Goal: Task Accomplishment & Management: Complete application form

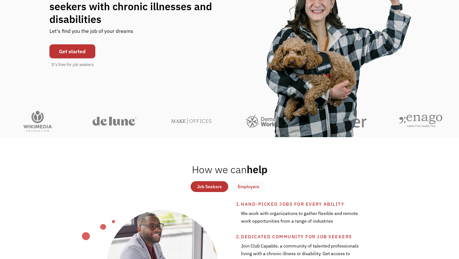
scroll to position [92, 0]
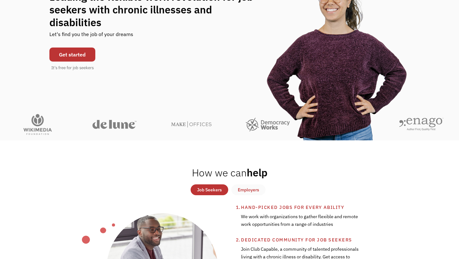
click at [73, 53] on link "Get started" at bounding box center [72, 55] width 46 height 14
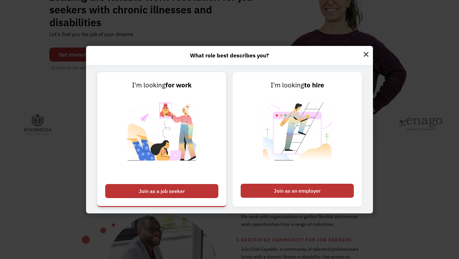
click at [195, 189] on div "Join as a job seeker" at bounding box center [161, 191] width 113 height 14
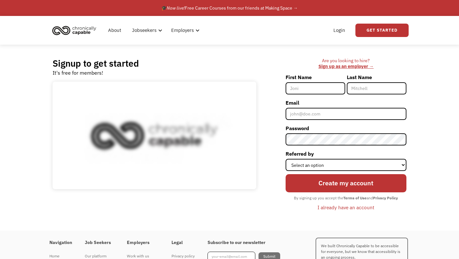
click at [341, 90] on input "First Name" at bounding box center [316, 88] width 60 height 12
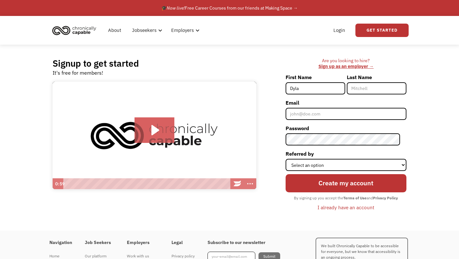
click at [324, 88] on input "Dyla" at bounding box center [316, 88] width 60 height 12
type input "[PERSON_NAME]"
type input "King"
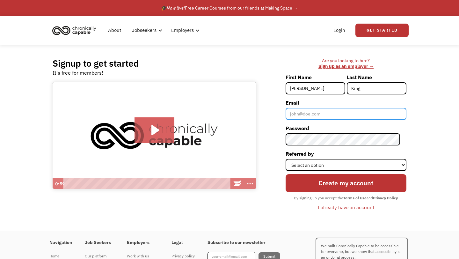
click at [309, 117] on input "Email" at bounding box center [346, 114] width 121 height 12
type input "[EMAIL_ADDRESS][DOMAIN_NAME]"
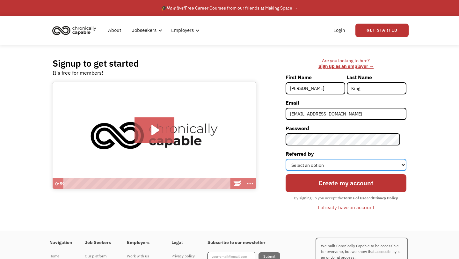
click at [343, 164] on select "Select an option Instagram Facebook Twitter Search Engine News Article Word of …" at bounding box center [346, 165] width 121 height 12
click at [333, 146] on form "First Name Dylan Last Name King Email dylan.t.king5@gmail.com Password Referred…" at bounding box center [346, 142] width 121 height 141
click at [347, 167] on select "Select an option Instagram Facebook Twitter Search Engine News Article Word of …" at bounding box center [346, 165] width 121 height 12
select select "Search Engine"
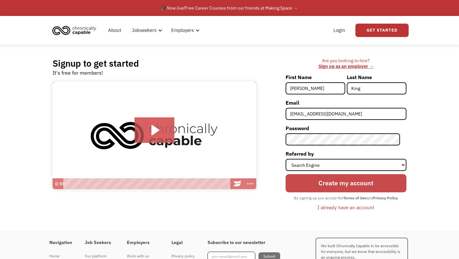
click at [328, 190] on input "Create my account" at bounding box center [346, 183] width 121 height 18
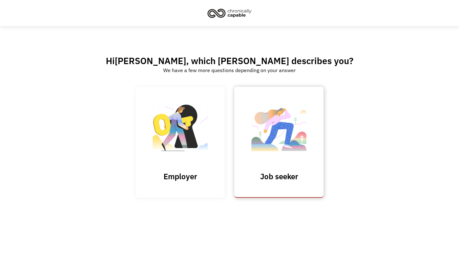
click at [275, 149] on img at bounding box center [279, 131] width 64 height 62
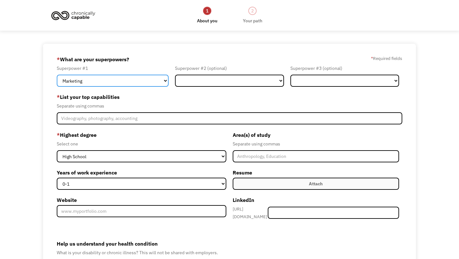
click at [153, 80] on select "Marketing Human Resources Finance Technology Operations Sales Industrial & Manu…" at bounding box center [113, 81] width 112 height 12
select select "Sales"
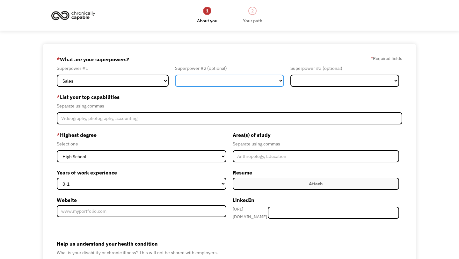
click at [219, 77] on select "Marketing Human Resources Finance Technology Operations Sales Industrial & Manu…" at bounding box center [229, 81] width 109 height 12
select select "Healthcare"
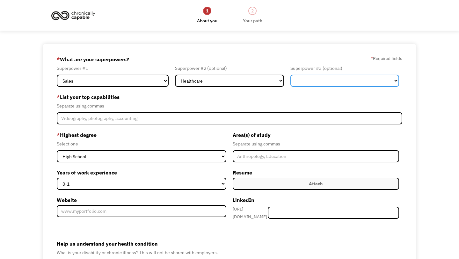
click at [311, 86] on select "Marketing Human Resources Finance Technology Operations Sales Industrial & Manu…" at bounding box center [345, 81] width 109 height 12
select select "Human Resources"
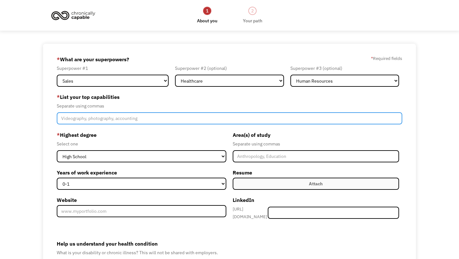
click at [153, 123] on input "Member-Create-Step1" at bounding box center [230, 118] width 346 height 12
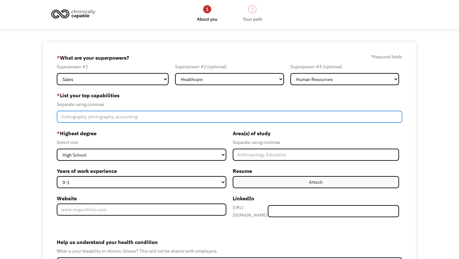
scroll to position [2, 0]
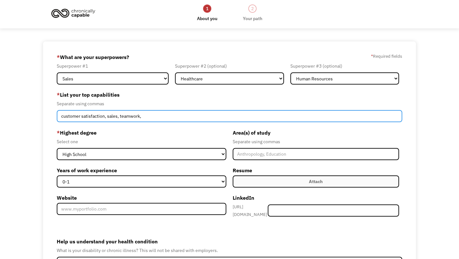
type input "customer satisfaction, sales, teamwork,"
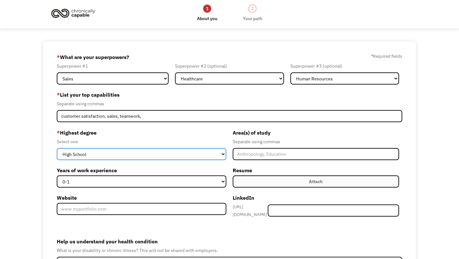
click at [181, 156] on select "High School Associates Bachelors Master's PhD" at bounding box center [142, 154] width 170 height 12
click at [185, 152] on select "High School Associates Bachelors Master's PhD" at bounding box center [142, 154] width 170 height 12
select select "bachelors"
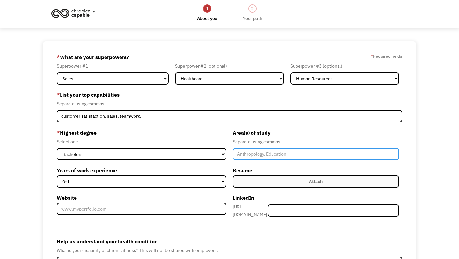
click at [246, 156] on input "Member-Create-Step1" at bounding box center [316, 154] width 167 height 12
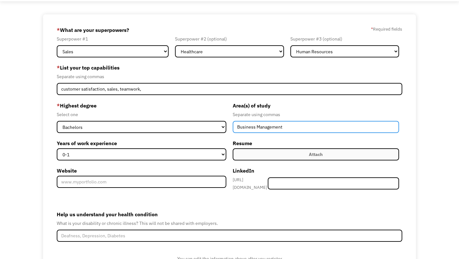
scroll to position [39, 0]
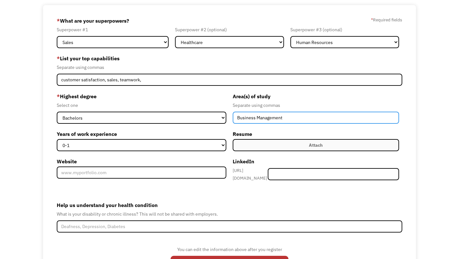
type input "Business Management"
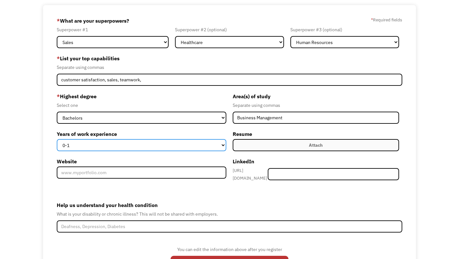
click at [116, 145] on select "0-1 2-4 5-10 11-15 15+" at bounding box center [142, 145] width 170 height 12
select select "5-10"
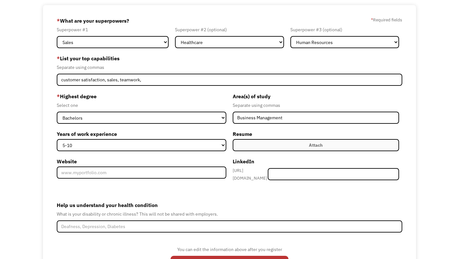
click at [270, 145] on label "Attach" at bounding box center [316, 145] width 167 height 12
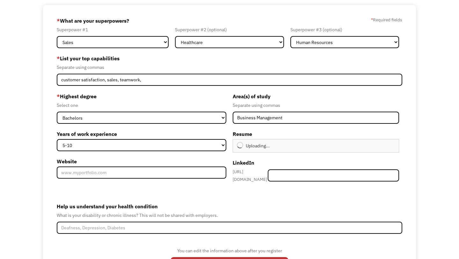
type input "Continue"
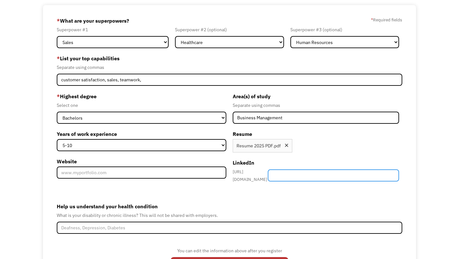
click at [307, 171] on input "Member-Create-Step1" at bounding box center [333, 175] width 131 height 12
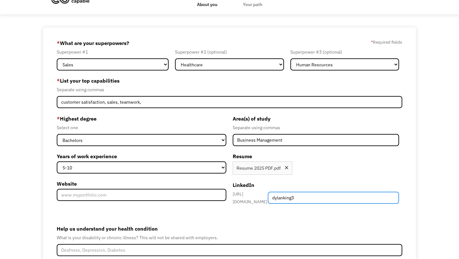
scroll to position [80, 0]
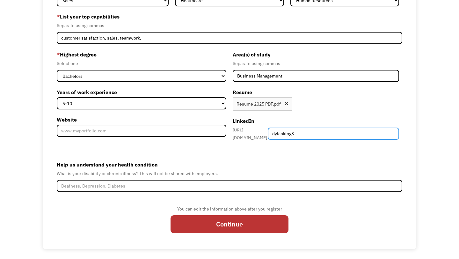
type input "dylanking3"
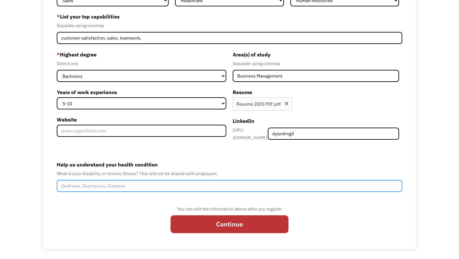
click at [169, 184] on input "Help us understand your health condition" at bounding box center [230, 186] width 346 height 12
type input "i"
type input "I"
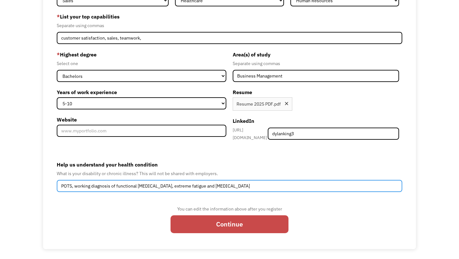
type input "POTS, working diagnosis of functional neurological disorder, extreme fatigue an…"
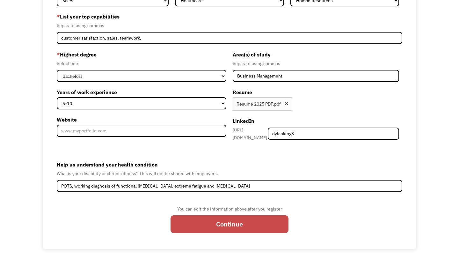
click at [210, 215] on input "Continue" at bounding box center [230, 224] width 118 height 18
type input "Please wait..."
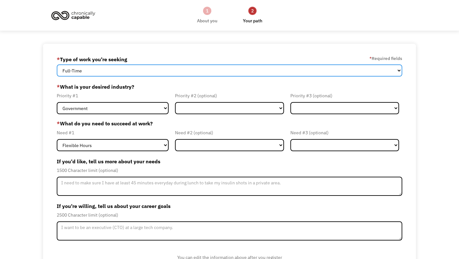
click at [323, 75] on select "Full-Time Part-Time Both Full-Time and Part-Time" at bounding box center [230, 70] width 346 height 12
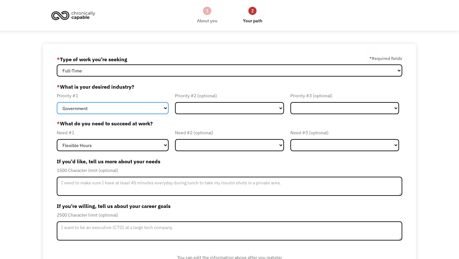
click at [166, 108] on select "Government Finance & Insurance Health & Social Care Tech & Engineering Creative…" at bounding box center [113, 108] width 112 height 12
select select "Health & Social Care"
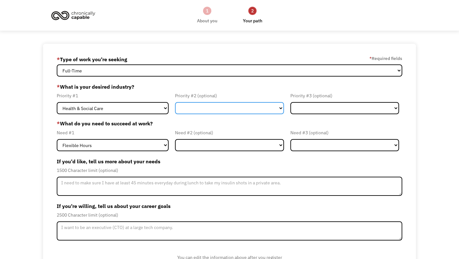
click at [205, 110] on select "Government Finance & Insurance Health & Social Care Tech & Engineering Creative…" at bounding box center [229, 108] width 109 height 12
select select "Finance & Insurance"
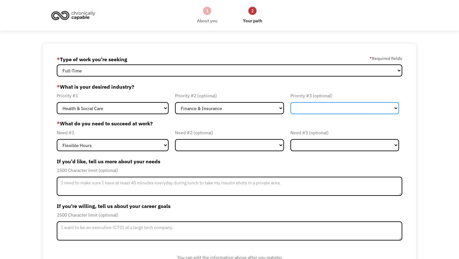
click at [313, 104] on select "Government Finance & Insurance Health & Social Care Tech & Engineering Creative…" at bounding box center [345, 108] width 109 height 12
select select "Government"
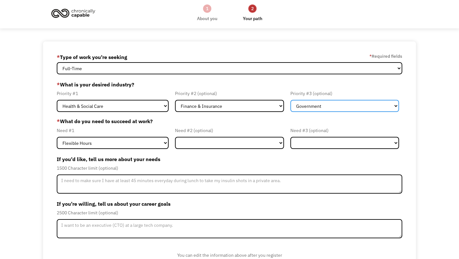
scroll to position [30, 0]
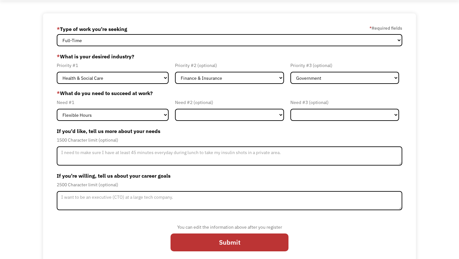
click at [132, 122] on form "68e00e5b0244c30f5373fcc8 dylan.t.king5@gmail.com Dylan King * Type of work you'…" at bounding box center [230, 140] width 346 height 233
click at [138, 118] on select "Flexible Hours Remote Work Service Animal On-site Accommodations Visual Support…" at bounding box center [113, 115] width 112 height 12
click at [133, 120] on select "Flexible Hours Remote Work Service Animal On-site Accommodations Visual Support…" at bounding box center [113, 115] width 112 height 12
select select "Remote Work"
click at [183, 111] on select "Flexible Hours Remote Work Service Animal On-site Accommodations Visual Support…" at bounding box center [229, 115] width 109 height 12
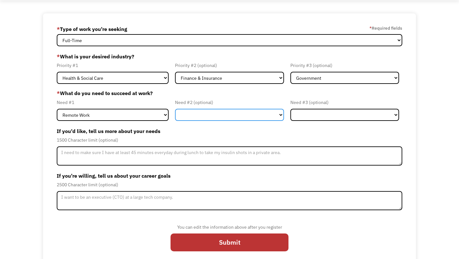
select select "Flexible Hours"
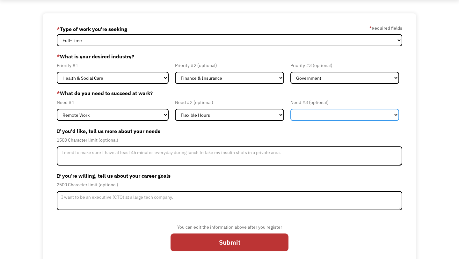
click at [293, 111] on select "Flexible Hours Remote Work Service Animal On-site Accommodations Visual Support…" at bounding box center [345, 115] width 109 height 12
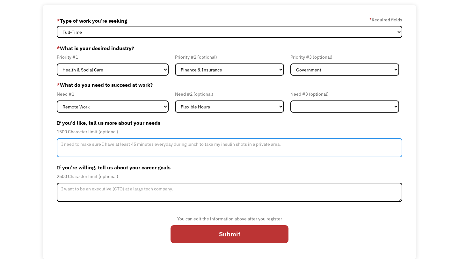
click at [212, 143] on textarea "Member-Update-Form-Step2" at bounding box center [230, 147] width 346 height 19
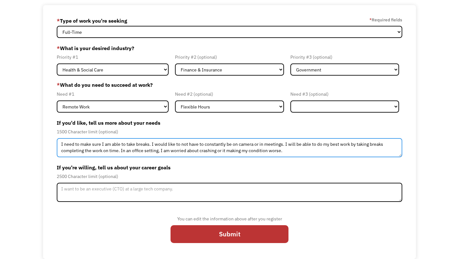
type textarea "I need to make sure I am able to take breaks. I would like to not have to const…"
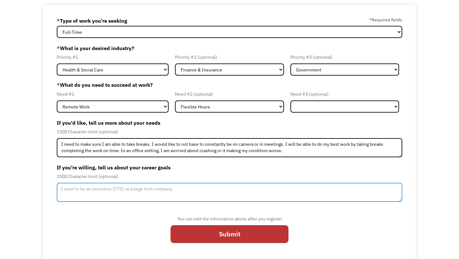
click at [277, 195] on textarea "Member-Update-Form-Step2" at bounding box center [230, 192] width 346 height 19
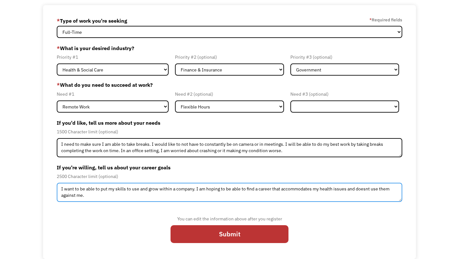
click at [131, 200] on textarea "I want to be able to put my skills to use and grow within a company. I am hopin…" at bounding box center [230, 192] width 346 height 19
click at [120, 195] on textarea "I want to be able to put my skills to use and grow within a company. I am hopin…" at bounding box center [230, 192] width 346 height 19
type textarea "I want to be able to put my skills to use and grow within a company. I am hopin…"
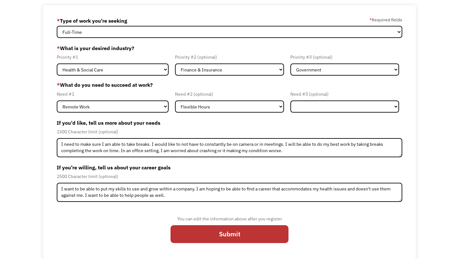
click at [232, 225] on div "You can edit the information above after you register Submit" at bounding box center [230, 232] width 118 height 34
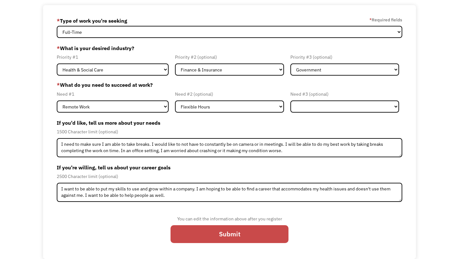
click at [226, 239] on input "Submit" at bounding box center [230, 234] width 118 height 18
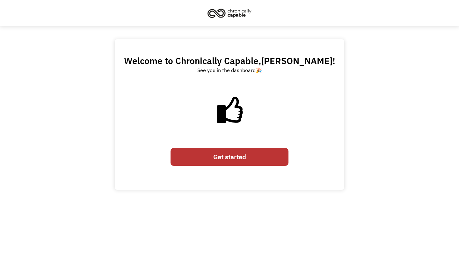
click at [223, 161] on link "Get started" at bounding box center [230, 157] width 118 height 18
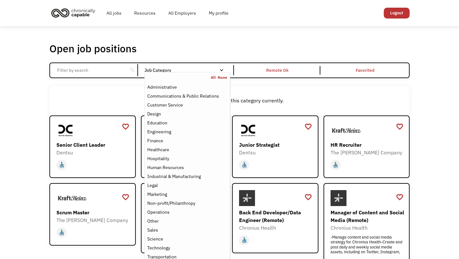
click at [222, 71] on div "Email Form" at bounding box center [222, 70] width 4 height 4
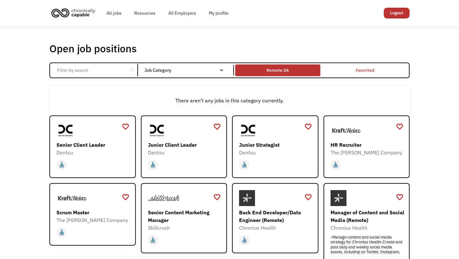
click at [301, 71] on div "Remote Ok" at bounding box center [277, 70] width 85 height 9
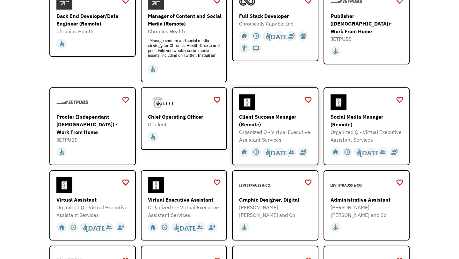
scroll to position [134, 0]
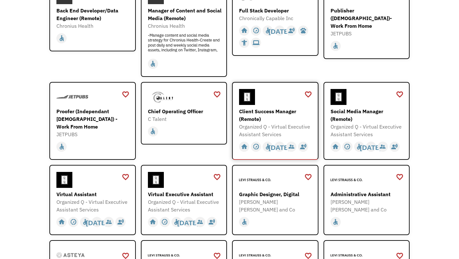
click at [280, 117] on div "Client Success Manager (Remote)" at bounding box center [276, 115] width 74 height 15
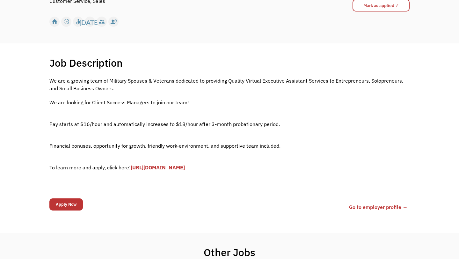
scroll to position [164, 0]
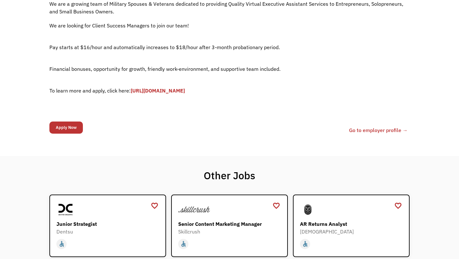
click at [172, 88] on link "[URL][DOMAIN_NAME]" at bounding box center [158, 90] width 54 height 6
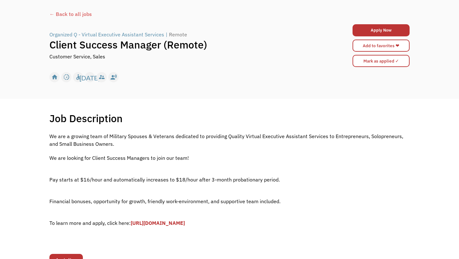
scroll to position [0, 0]
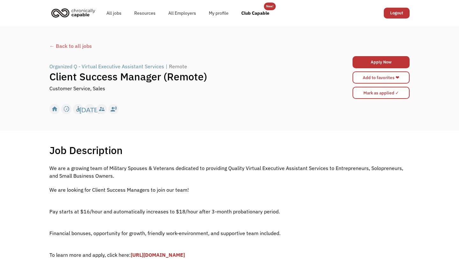
click at [53, 48] on div "← Back to all jobs" at bounding box center [229, 46] width 361 height 8
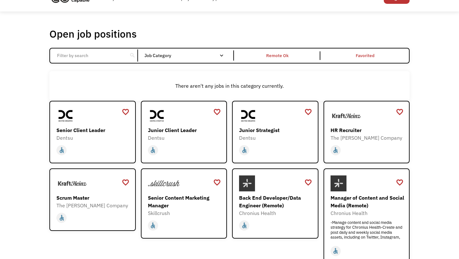
scroll to position [17, 0]
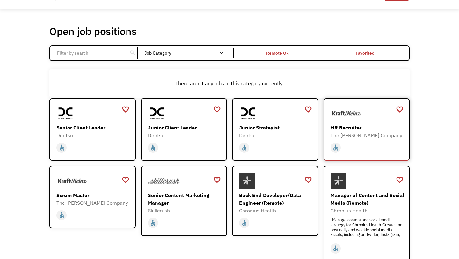
click at [340, 123] on div "HR Recruiter The Kraft Heinz Company https://careers.kraftheinz.com/careers/Pip…" at bounding box center [368, 122] width 74 height 34
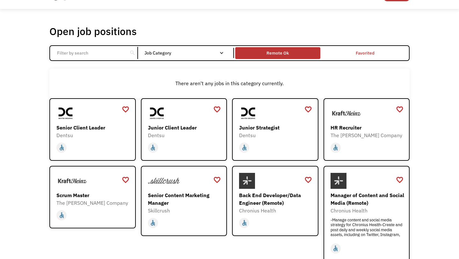
click at [244, 52] on div "Remote Ok" at bounding box center [277, 53] width 85 height 9
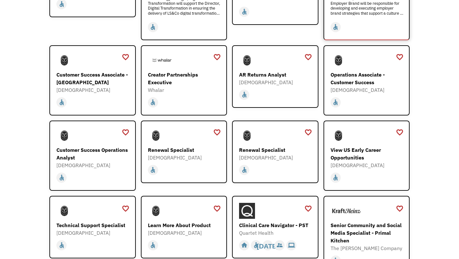
scroll to position [449, 0]
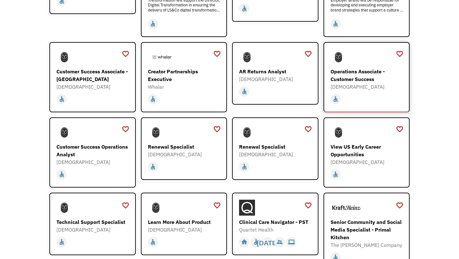
click at [360, 68] on div "Operations Associate - Customer Success" at bounding box center [368, 75] width 74 height 15
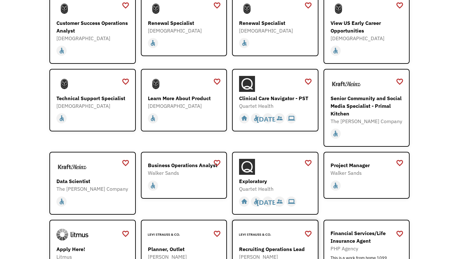
scroll to position [572, 0]
click at [287, 95] on div "Clinical Care Navigator - PST" at bounding box center [276, 99] width 74 height 8
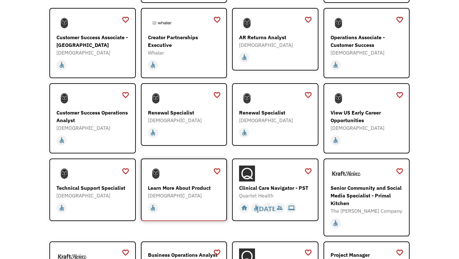
scroll to position [482, 0]
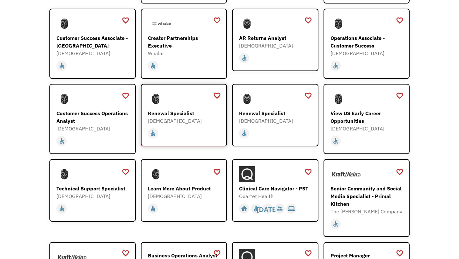
click at [187, 109] on div "Renewal Specialist" at bounding box center [185, 113] width 74 height 8
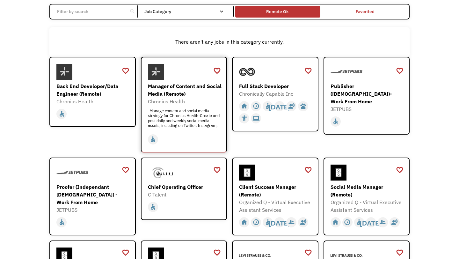
scroll to position [0, 0]
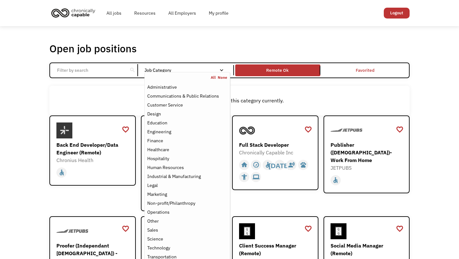
click at [220, 71] on div "Email Form" at bounding box center [222, 70] width 4 height 4
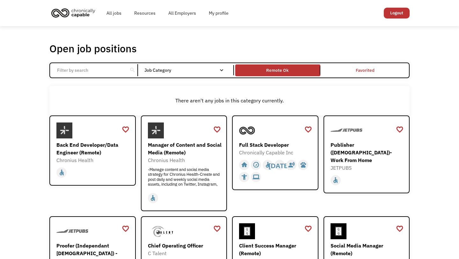
click at [220, 71] on div "Email Form" at bounding box center [222, 70] width 4 height 4
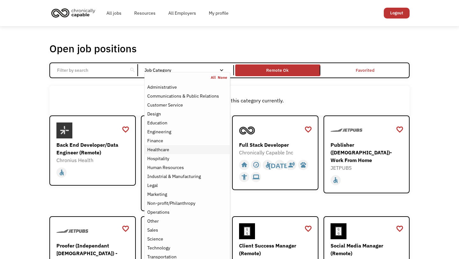
click at [173, 150] on div "Healthcare" at bounding box center [187, 150] width 80 height 8
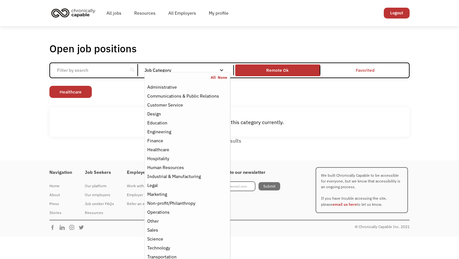
click at [286, 95] on div "Non-profit/Philanthropy Other Transportation Technology Science Sales Operation…" at bounding box center [229, 93] width 361 height 14
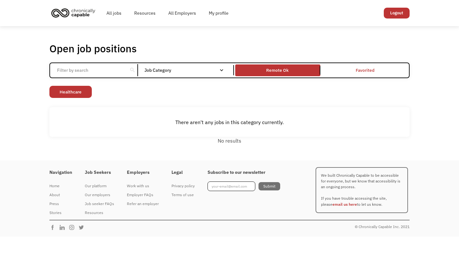
click at [284, 61] on div "Open job positions You have X liked items Search search Filter by category Admi…" at bounding box center [229, 93] width 361 height 103
click at [281, 67] on div "Remote Ok" at bounding box center [278, 70] width 22 height 8
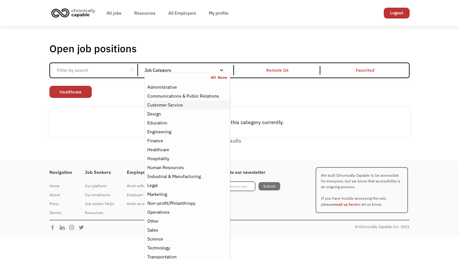
scroll to position [5, 0]
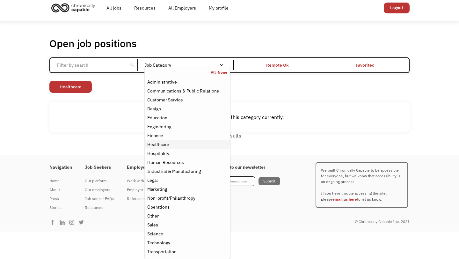
click at [183, 145] on div "Healthcare" at bounding box center [187, 145] width 80 height 8
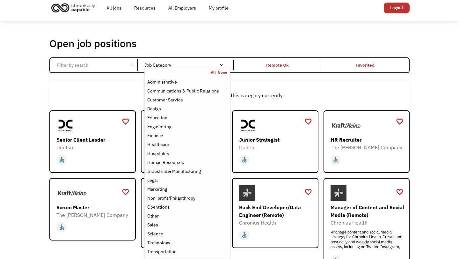
click at [334, 95] on div "There aren't any jobs in this category currently." at bounding box center [230, 96] width 354 height 8
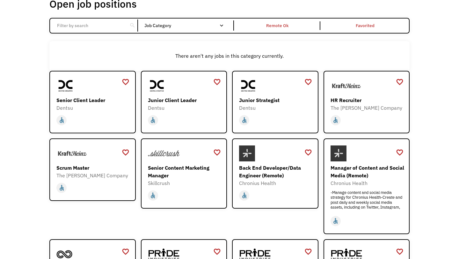
scroll to position [55, 0]
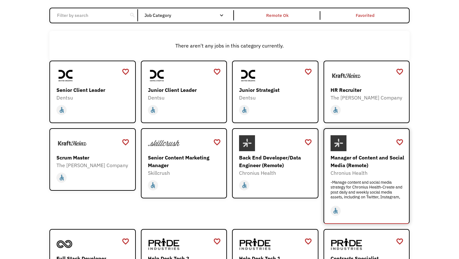
click at [352, 165] on div "Manager of Content and Social Media (Remote)" at bounding box center [368, 161] width 74 height 15
click at [288, 101] on div "home slow_motion_video accessible today not_interested supervisor_account recor…" at bounding box center [276, 108] width 74 height 15
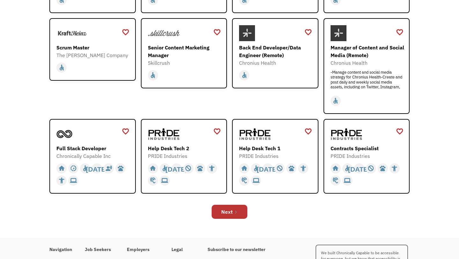
scroll to position [0, 0]
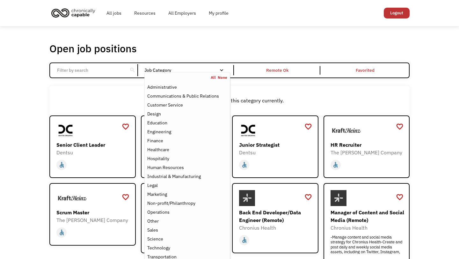
click at [212, 74] on nav "All None Administrative Communications & Public Relations Customer Service Desi…" at bounding box center [188, 168] width 86 height 192
click at [167, 147] on div "Healthcare" at bounding box center [158, 150] width 22 height 8
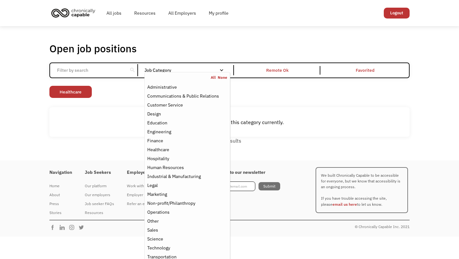
click at [332, 98] on div "Non-profit/Philanthropy Other Transportation Technology Science Sales Operation…" at bounding box center [229, 93] width 361 height 14
click at [227, 74] on nav "All None Administrative Communications & Public Relations Customer Service Desi…" at bounding box center [188, 168] width 86 height 192
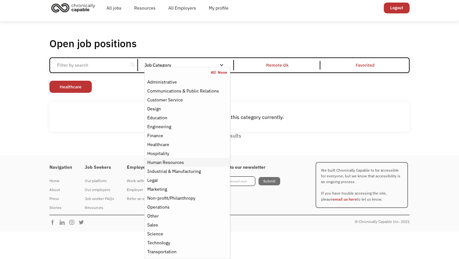
click at [178, 162] on div "Human Resources" at bounding box center [165, 163] width 37 height 8
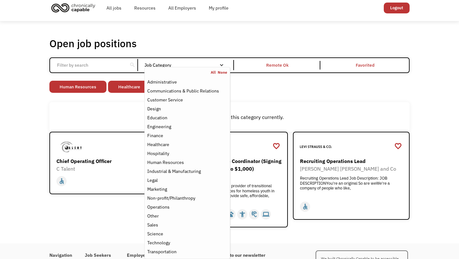
click at [224, 74] on link "None" at bounding box center [223, 72] width 10 height 5
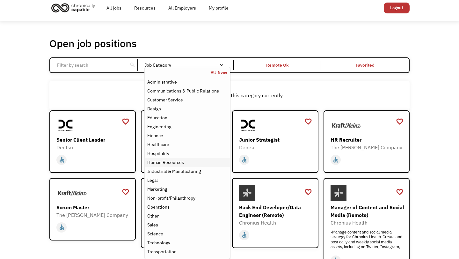
click at [184, 160] on div "Human Resources" at bounding box center [187, 163] width 80 height 8
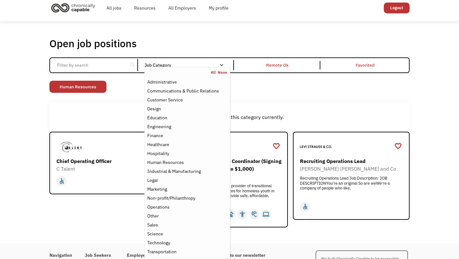
click at [366, 102] on div "There aren't any jobs in this category currently." at bounding box center [229, 117] width 361 height 30
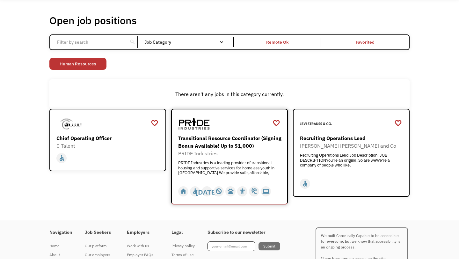
scroll to position [29, 0]
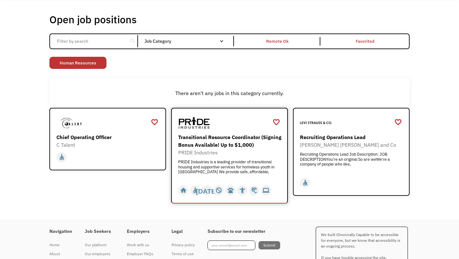
click at [226, 144] on div "Transitional Resource Coordinator (Signing Bonus Available! Up to $1,000)" at bounding box center [230, 140] width 104 height 15
click at [328, 139] on div "Recruiting Operations Lead" at bounding box center [352, 137] width 104 height 8
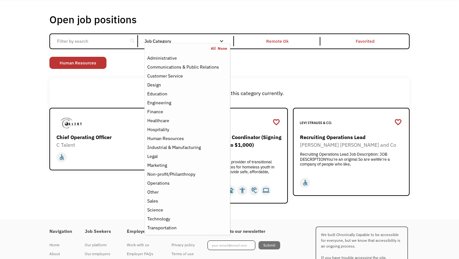
click at [180, 41] on div "Job Category" at bounding box center [188, 41] width 86 height 4
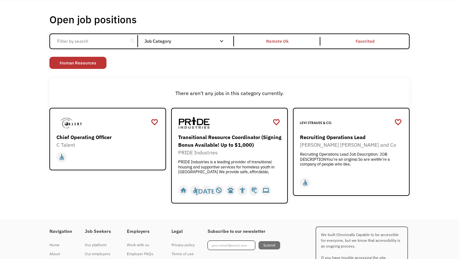
click at [180, 41] on div "Job Category" at bounding box center [188, 41] width 86 height 4
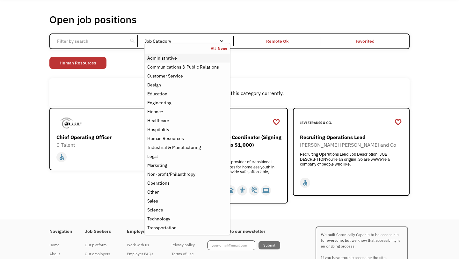
click at [181, 56] on div "Administrative" at bounding box center [187, 58] width 80 height 8
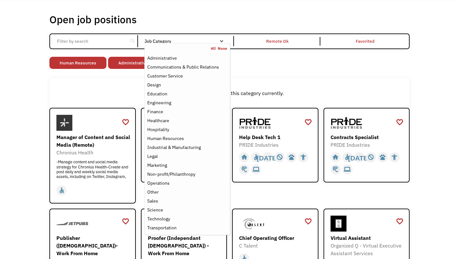
click at [321, 89] on div "There aren't any jobs in this category currently." at bounding box center [230, 93] width 354 height 8
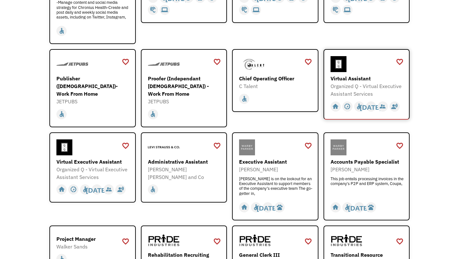
scroll to position [197, 0]
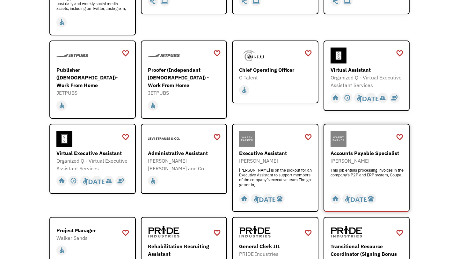
click at [376, 149] on div "Accounts Payable Specialist" at bounding box center [368, 153] width 74 height 8
click at [254, 149] on div "Executive Assistant" at bounding box center [276, 153] width 74 height 8
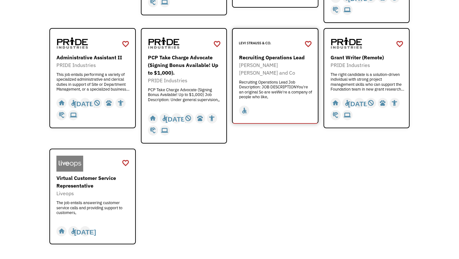
scroll to position [518, 0]
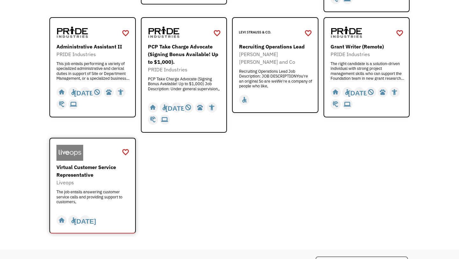
click at [76, 163] on div "Virtual Customer Service Representative" at bounding box center [93, 170] width 74 height 15
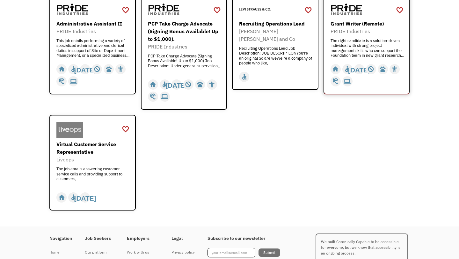
scroll to position [526, 0]
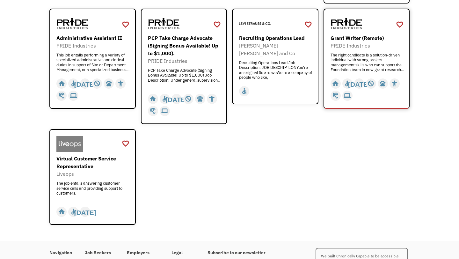
click at [372, 42] on div "PRIDE Industries" at bounding box center [368, 46] width 74 height 8
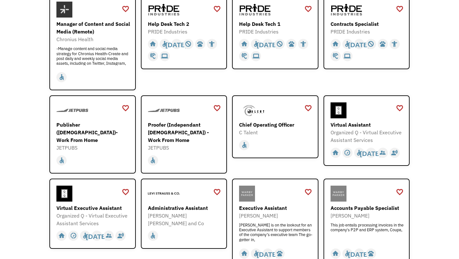
scroll to position [0, 0]
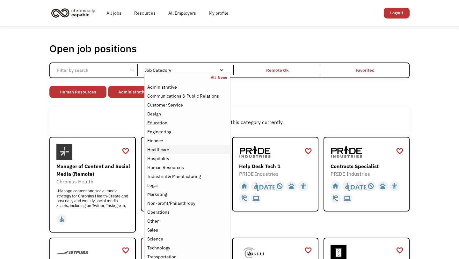
click at [161, 146] on div "Healthcare" at bounding box center [158, 150] width 22 height 8
click at [161, 144] on div "Finance" at bounding box center [155, 141] width 16 height 8
click at [212, 77] on link "All" at bounding box center [214, 77] width 7 height 5
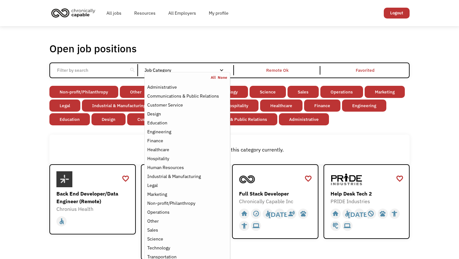
click at [220, 69] on div "Email Form" at bounding box center [222, 70] width 4 height 4
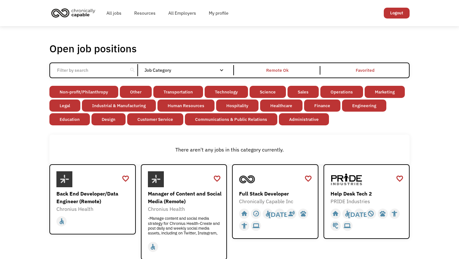
click at [220, 68] on div "Email Form" at bounding box center [222, 70] width 4 height 4
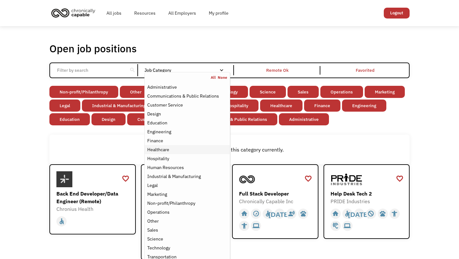
click at [197, 146] on div "Healthcare" at bounding box center [187, 150] width 80 height 8
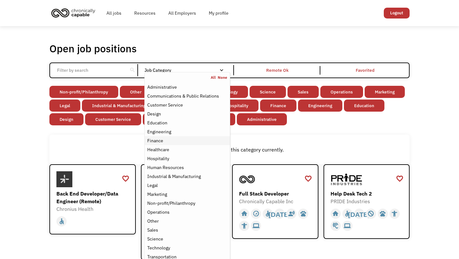
click at [180, 141] on div "Finance" at bounding box center [187, 141] width 80 height 8
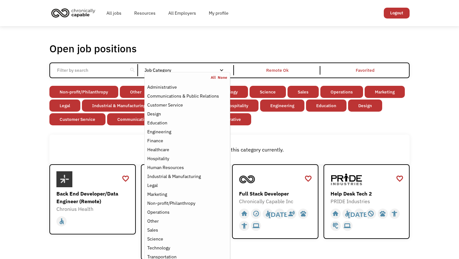
click at [222, 77] on link "None" at bounding box center [223, 77] width 10 height 5
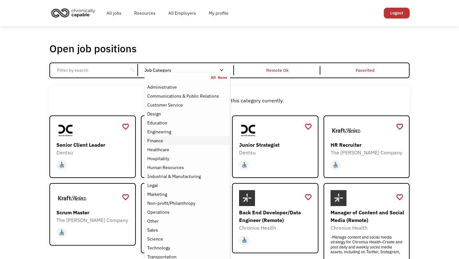
click at [165, 144] on div "Finance" at bounding box center [187, 141] width 80 height 8
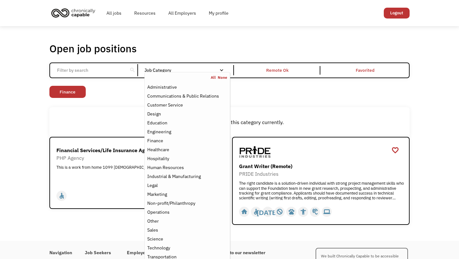
click at [371, 97] on div "Non-profit/Philanthropy Other Transportation Technology Science Sales Operation…" at bounding box center [229, 93] width 361 height 14
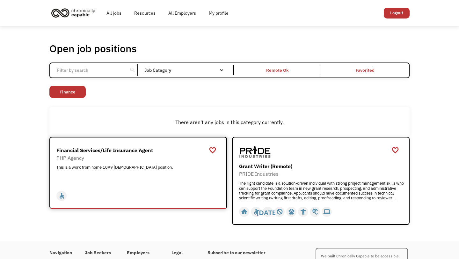
click at [122, 154] on div "PHP Agency" at bounding box center [138, 158] width 165 height 8
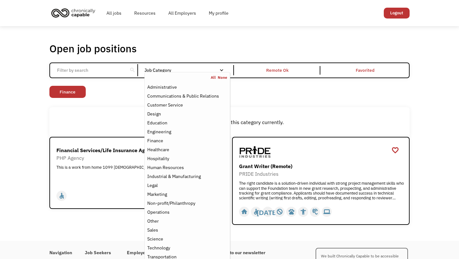
click at [218, 74] on nav "All None Administrative Communications & Public Relations Customer Service Desi…" at bounding box center [188, 168] width 86 height 192
click at [222, 78] on link "None" at bounding box center [223, 77] width 10 height 5
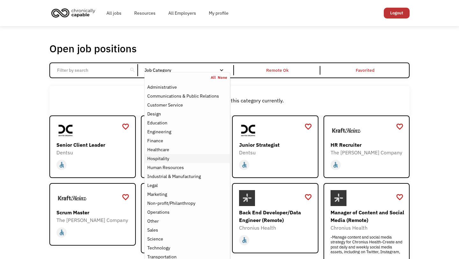
click at [178, 160] on div "Hospitality" at bounding box center [187, 159] width 80 height 8
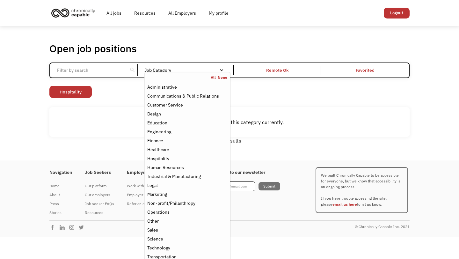
click at [223, 75] on link "None" at bounding box center [223, 77] width 10 height 5
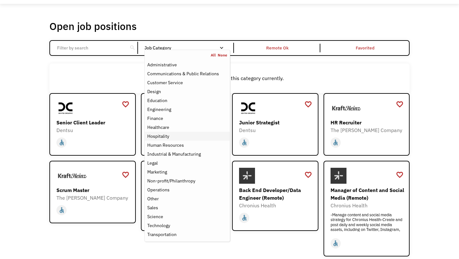
scroll to position [23, 0]
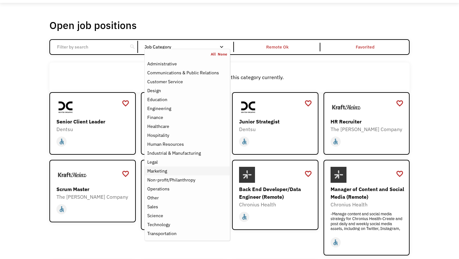
click at [177, 171] on div "Marketing" at bounding box center [187, 171] width 80 height 8
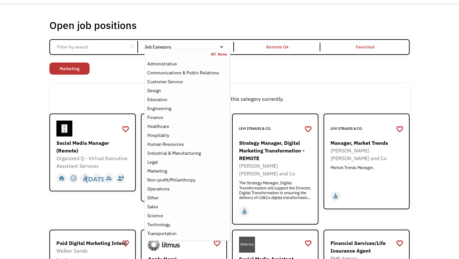
click at [390, 77] on div "Open job positions You have X liked items Search search Filter by category Admi…" at bounding box center [229, 168] width 361 height 299
click at [166, 214] on div "Science" at bounding box center [187, 216] width 80 height 8
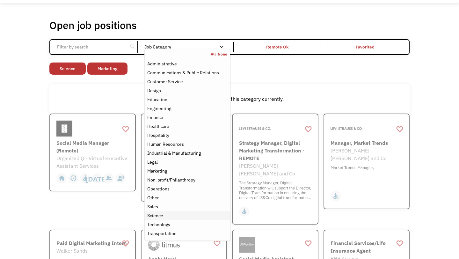
click at [166, 214] on div "Science" at bounding box center [187, 216] width 80 height 8
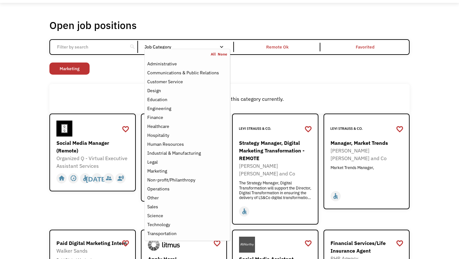
click at [222, 54] on link "None" at bounding box center [223, 54] width 10 height 5
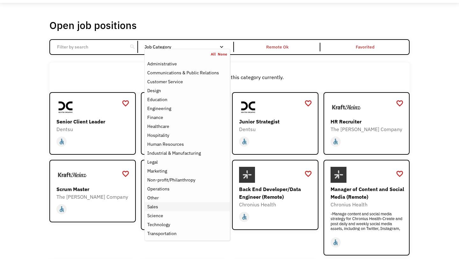
click at [167, 204] on div "Sales" at bounding box center [187, 207] width 80 height 8
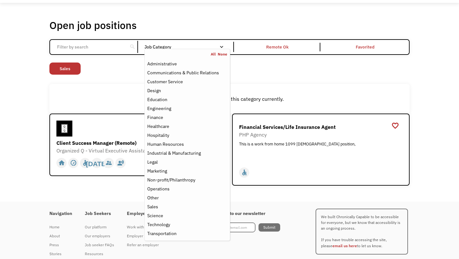
click at [315, 79] on div "Open job positions You have X liked items Search search Filter by category Admi…" at bounding box center [229, 102] width 361 height 167
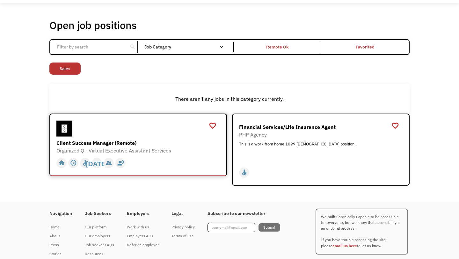
click at [101, 140] on div "Client Success Manager (Remote)" at bounding box center [138, 143] width 165 height 8
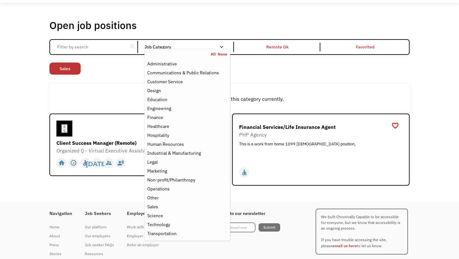
click at [219, 53] on link "None" at bounding box center [223, 54] width 10 height 5
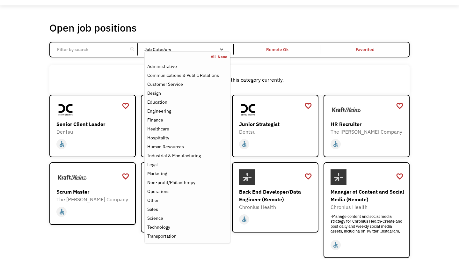
scroll to position [23, 0]
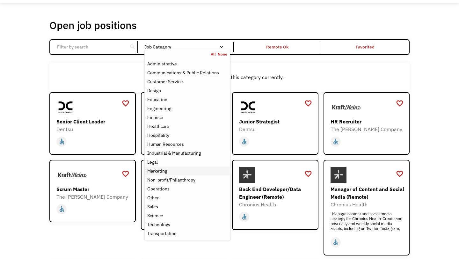
click at [169, 170] on div "Marketing" at bounding box center [187, 171] width 80 height 8
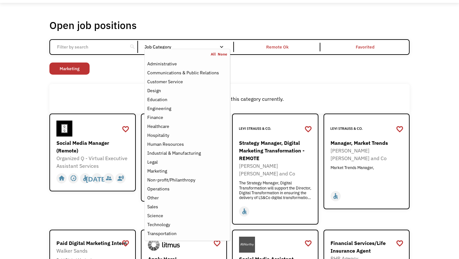
click at [336, 89] on div "There aren't any jobs in this category currently." at bounding box center [229, 99] width 361 height 30
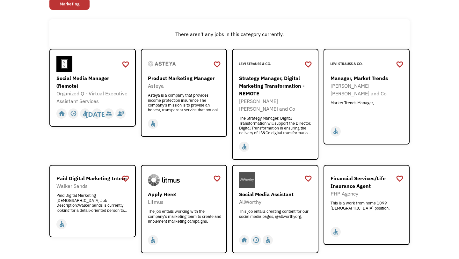
scroll to position [87, 0]
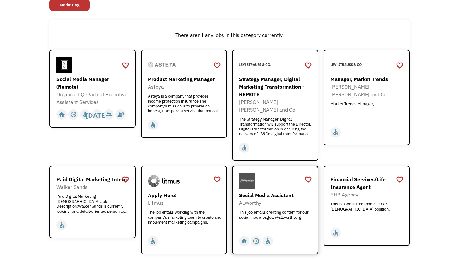
click at [256, 182] on div "Social Media Assistant AllWorthy This job entails creating content for our soci…" at bounding box center [276, 202] width 74 height 59
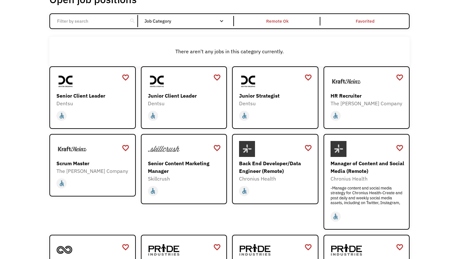
scroll to position [41, 0]
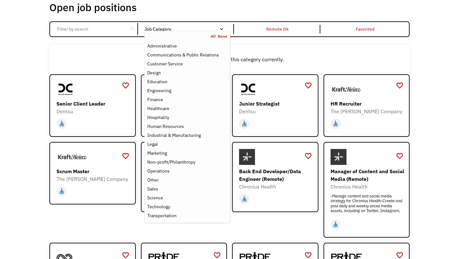
click at [223, 32] on nav "All None Administrative Communications & Public Relations Customer Service Desi…" at bounding box center [188, 127] width 86 height 192
click at [213, 34] on link "All" at bounding box center [214, 36] width 7 height 5
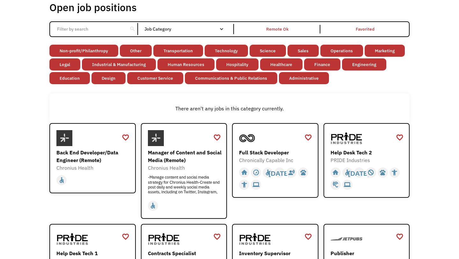
scroll to position [67, 0]
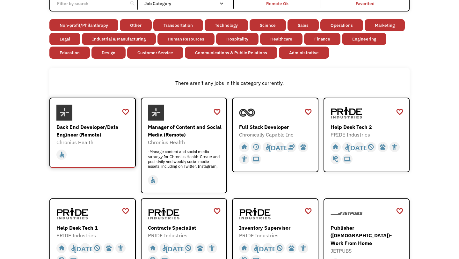
click at [111, 130] on div "Back End Developer/Data Engineer (Remote)" at bounding box center [93, 130] width 74 height 15
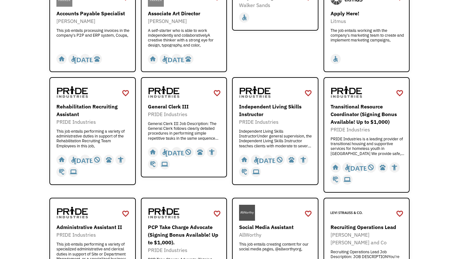
scroll to position [754, 0]
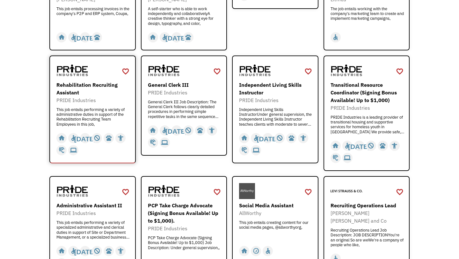
click at [102, 81] on div "Rehabilitation Recruiting Assistant" at bounding box center [93, 88] width 74 height 15
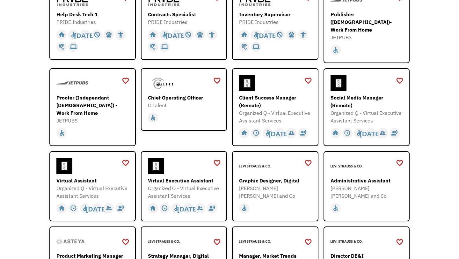
scroll to position [276, 0]
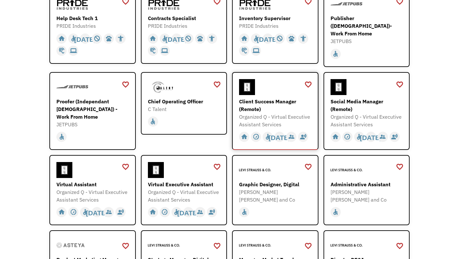
click at [249, 98] on div "Client Success Manager (Remote)" at bounding box center [276, 105] width 74 height 15
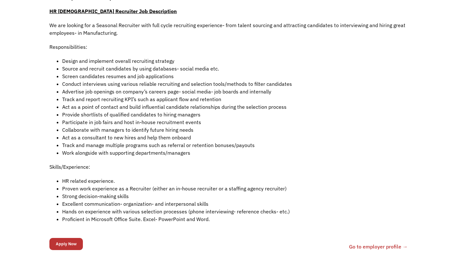
scroll to position [143, 0]
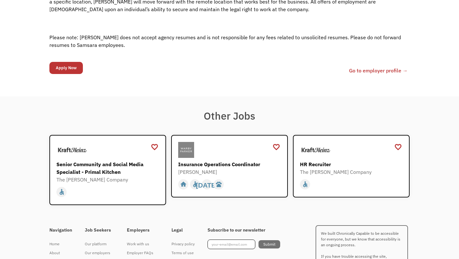
scroll to position [989, 0]
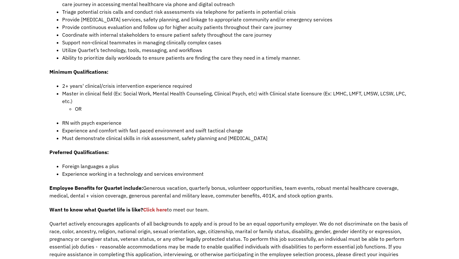
scroll to position [354, 0]
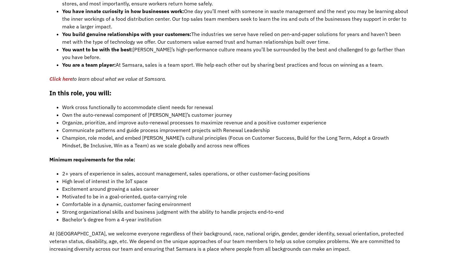
scroll to position [602, 0]
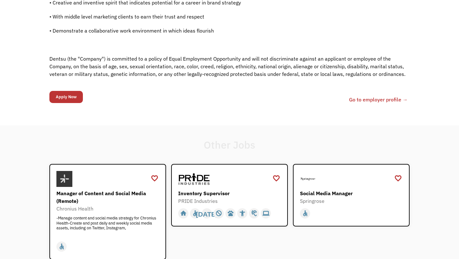
scroll to position [320, 0]
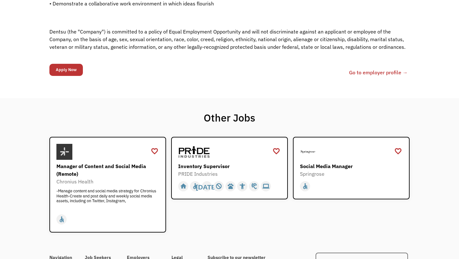
click at [371, 71] on link "Go to employer profile →" at bounding box center [378, 73] width 59 height 8
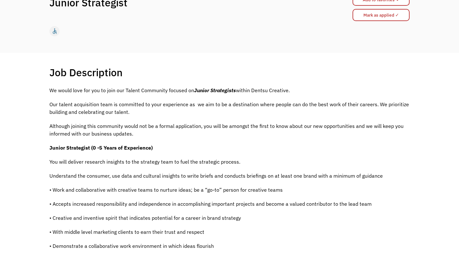
scroll to position [67, 0]
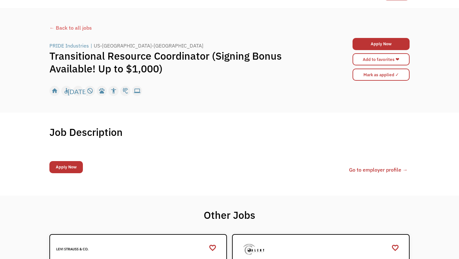
scroll to position [15, 0]
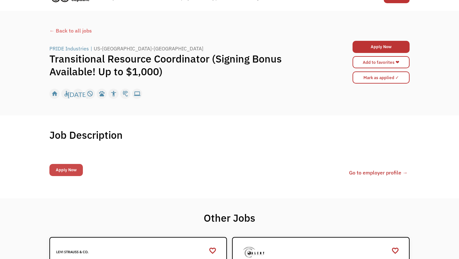
click at [62, 173] on input "Apply Now" at bounding box center [66, 170] width 34 height 12
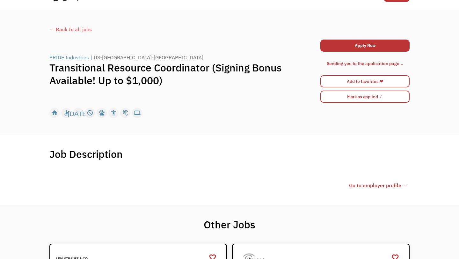
scroll to position [0, 0]
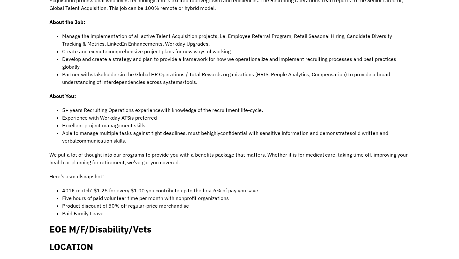
scroll to position [367, 0]
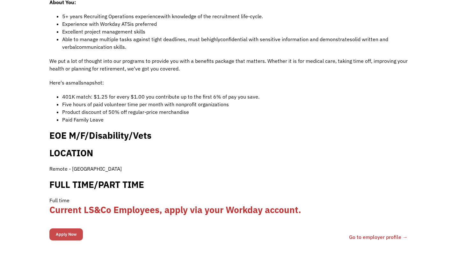
click at [67, 228] on input "Apply Now" at bounding box center [66, 234] width 34 height 12
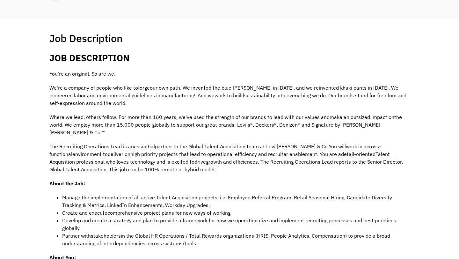
scroll to position [0, 0]
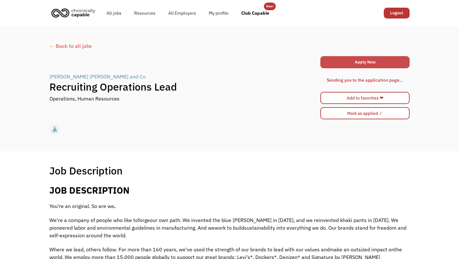
click at [351, 63] on link "Apply Now" at bounding box center [365, 62] width 89 height 12
click at [338, 60] on link "Apply Now" at bounding box center [365, 62] width 89 height 12
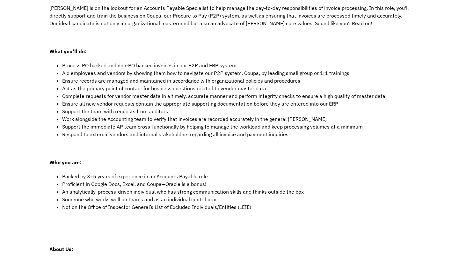
scroll to position [8, 0]
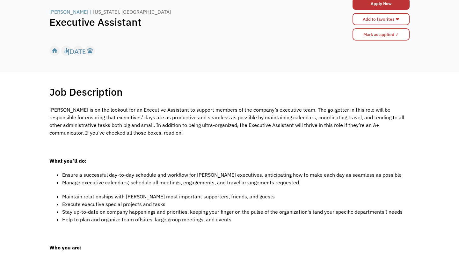
scroll to position [71, 0]
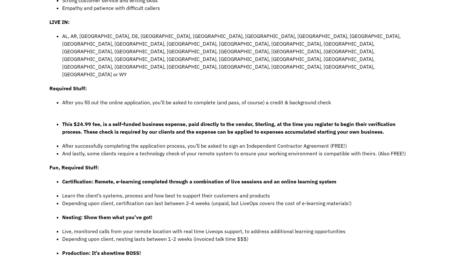
scroll to position [433, 0]
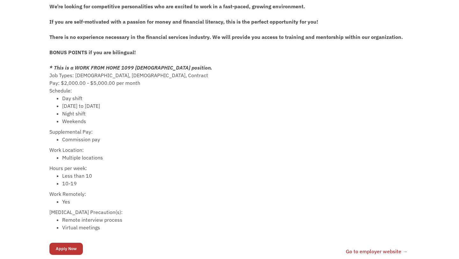
scroll to position [226, 0]
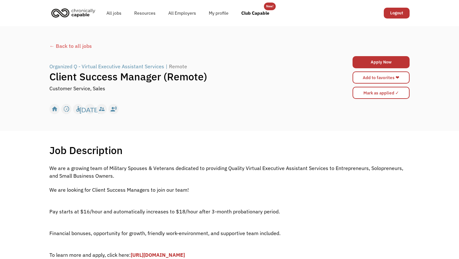
scroll to position [88, 0]
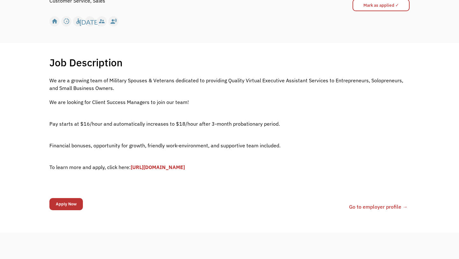
click at [185, 169] on link "[URL][DOMAIN_NAME]" at bounding box center [158, 167] width 54 height 6
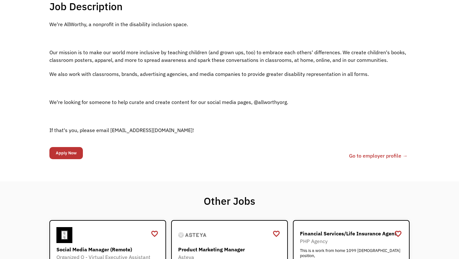
scroll to position [50, 0]
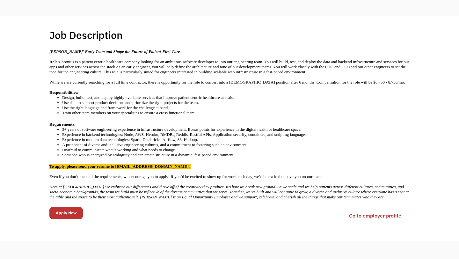
scroll to position [114, 0]
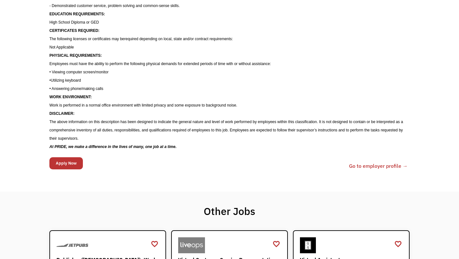
scroll to position [411, 0]
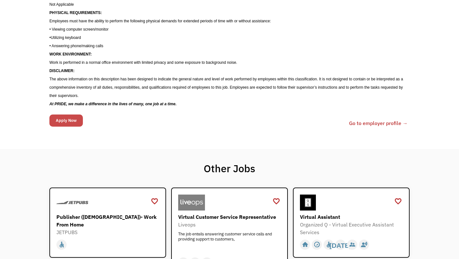
click at [66, 120] on input "Apply Now" at bounding box center [66, 121] width 34 height 12
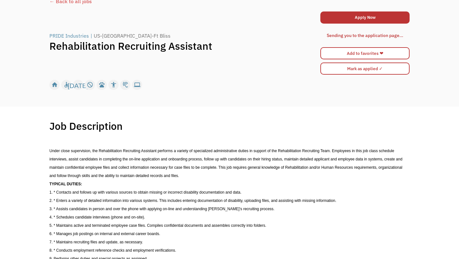
scroll to position [0, 0]
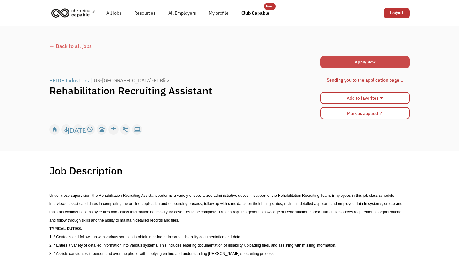
click at [336, 65] on link "Apply Now" at bounding box center [365, 62] width 89 height 12
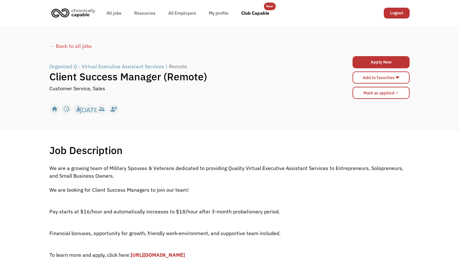
scroll to position [33, 0]
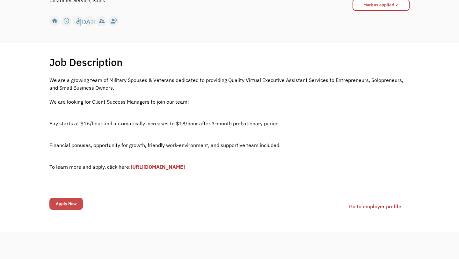
click at [65, 204] on input "Apply Now" at bounding box center [66, 204] width 34 height 12
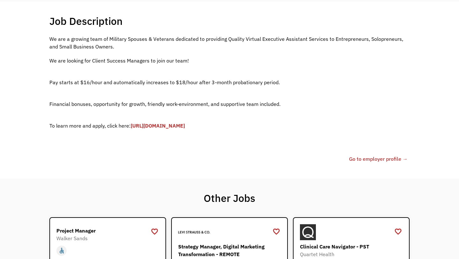
scroll to position [0, 0]
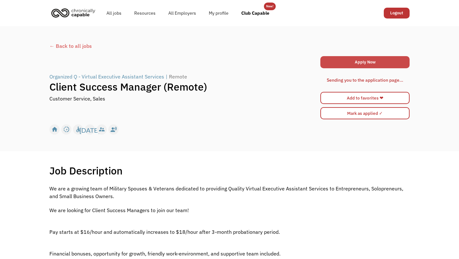
click at [364, 59] on link "Apply Now" at bounding box center [365, 62] width 89 height 12
click at [117, 17] on link "All jobs" at bounding box center [114, 13] width 28 height 20
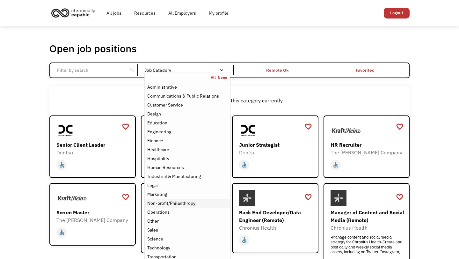
click at [183, 205] on div "Non-profit/Philanthropy" at bounding box center [171, 203] width 48 height 8
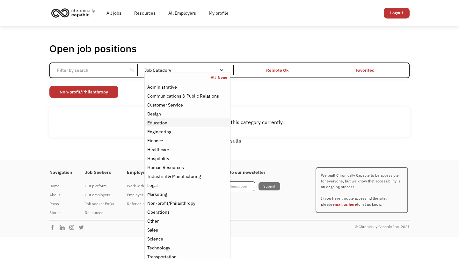
scroll to position [5, 0]
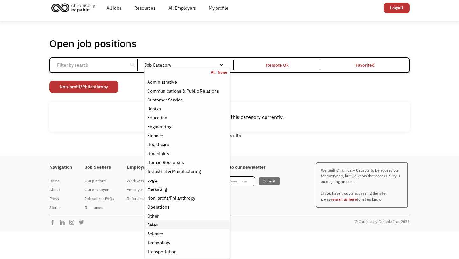
click at [172, 226] on div "Sales" at bounding box center [187, 225] width 80 height 8
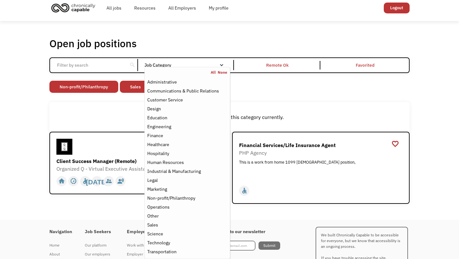
click at [393, 98] on div "Open job positions You have X liked items Search search Filter by category Admi…" at bounding box center [229, 120] width 361 height 167
click at [221, 72] on link "None" at bounding box center [223, 72] width 10 height 5
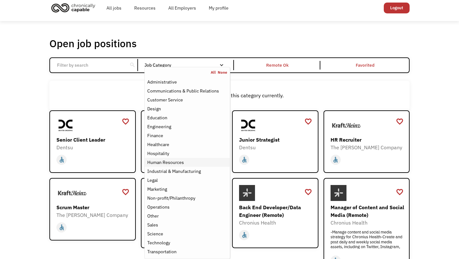
scroll to position [34, 0]
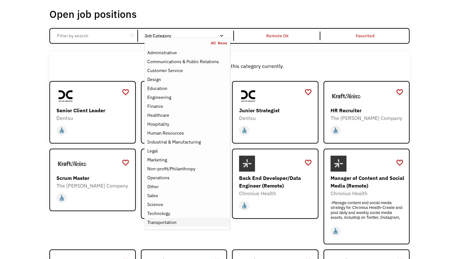
click at [183, 220] on div "Transportation" at bounding box center [187, 223] width 80 height 8
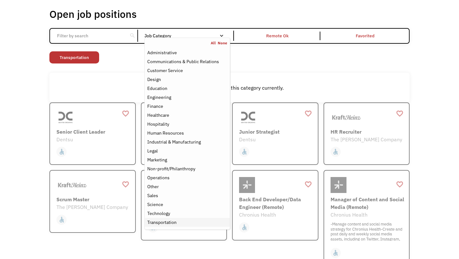
scroll to position [5, 0]
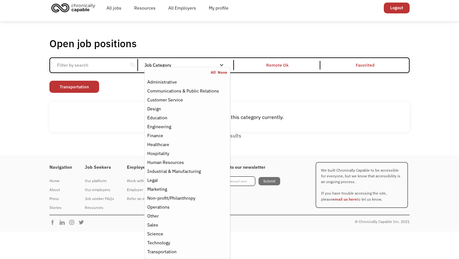
click at [221, 73] on link "None" at bounding box center [223, 72] width 10 height 5
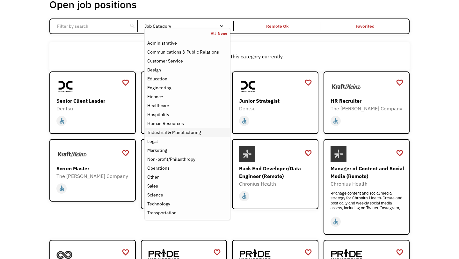
scroll to position [45, 0]
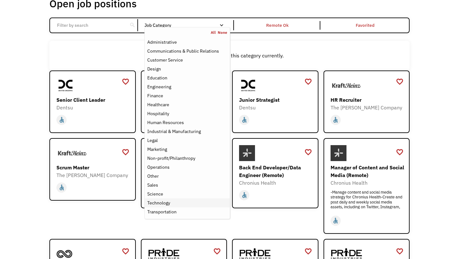
click at [177, 202] on div "Technology" at bounding box center [187, 203] width 80 height 8
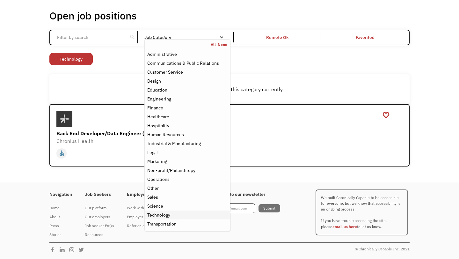
scroll to position [33, 0]
click at [221, 44] on link "None" at bounding box center [223, 44] width 10 height 5
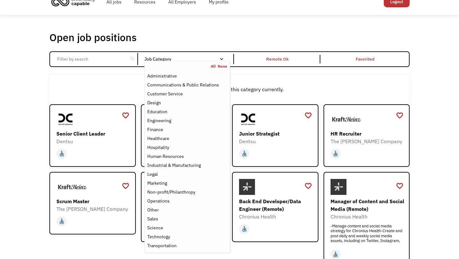
scroll to position [33, 0]
